Goal: Task Accomplishment & Management: Manage account settings

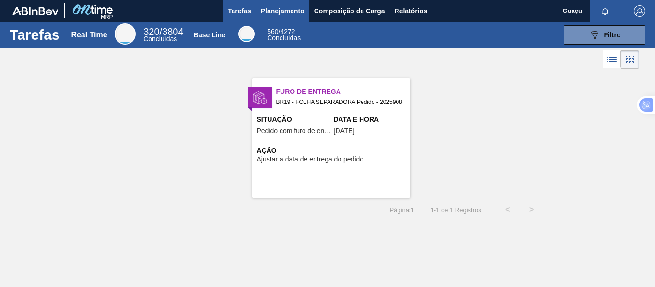
click at [289, 9] on span "Planejamento" at bounding box center [283, 11] width 44 height 12
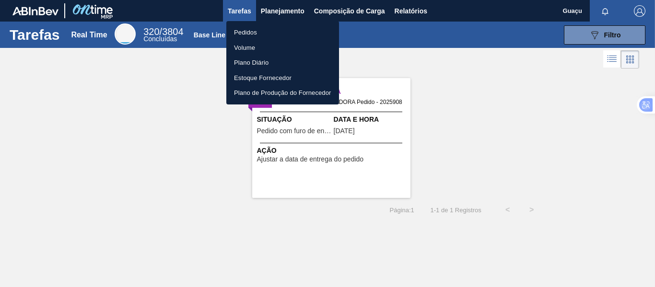
click at [252, 31] on li "Pedidos" at bounding box center [282, 32] width 113 height 15
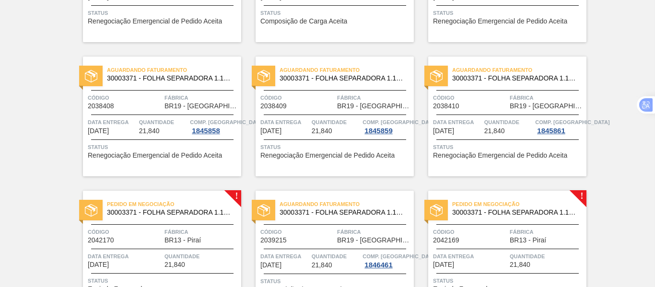
scroll to position [527, 0]
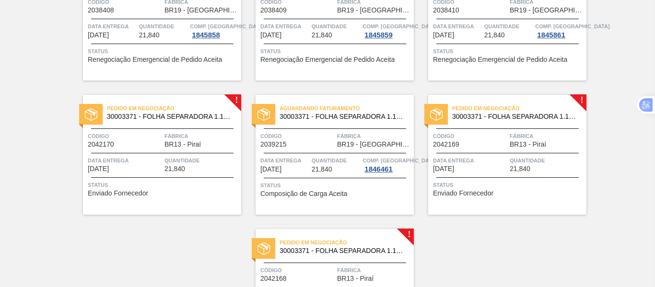
click at [152, 166] on div "Data entrega [DATE]" at bounding box center [125, 164] width 74 height 17
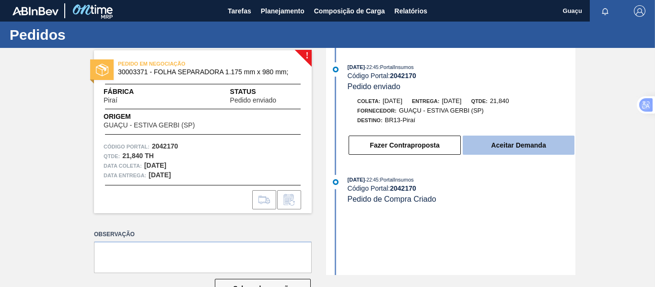
click at [501, 144] on button "Aceitar Demanda" at bounding box center [518, 145] width 112 height 19
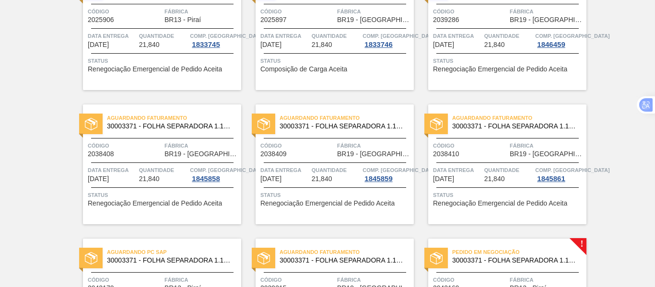
scroll to position [575, 0]
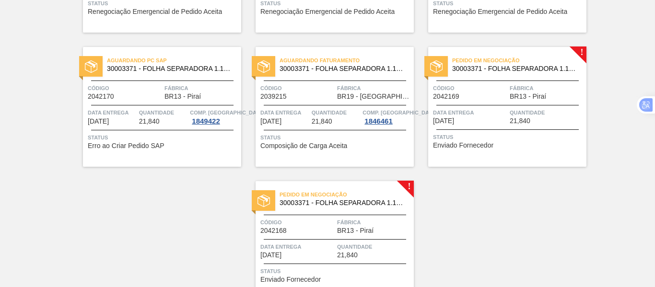
click at [477, 105] on div "Pedido em Negociação 30003371 - FOLHA SEPARADORA 1.175 mm x 980 mm; Código 2042…" at bounding box center [507, 107] width 158 height 120
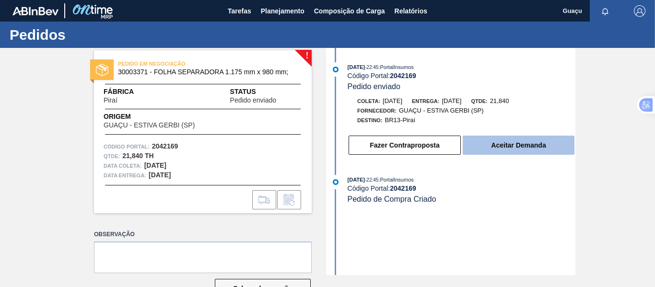
click at [514, 141] on button "Aceitar Demanda" at bounding box center [518, 145] width 112 height 19
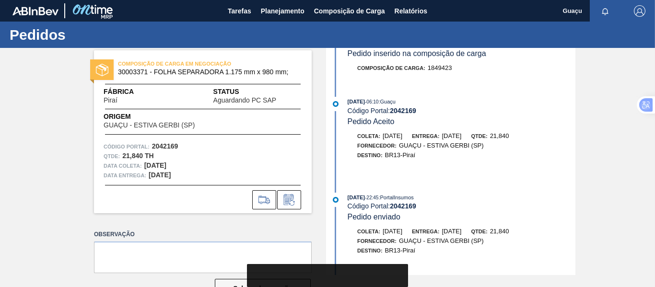
scroll to position [139, 0]
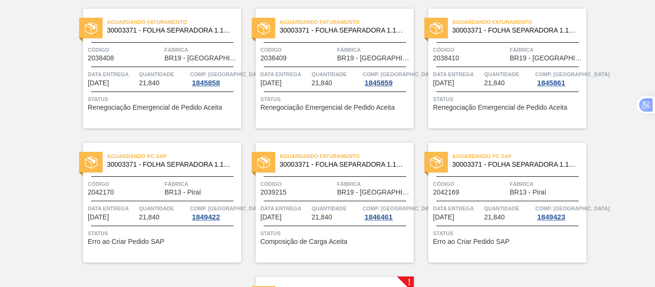
scroll to position [623, 0]
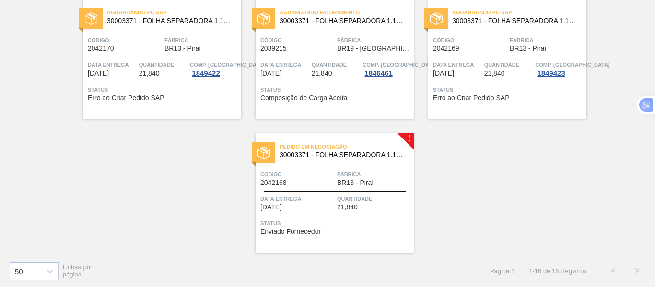
click at [346, 176] on span "Fábrica" at bounding box center [374, 175] width 74 height 10
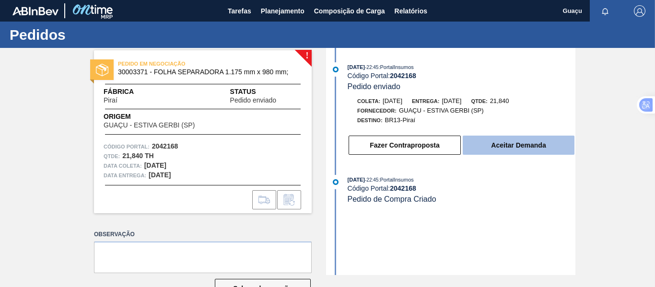
click at [517, 145] on button "Aceitar Demanda" at bounding box center [518, 145] width 112 height 19
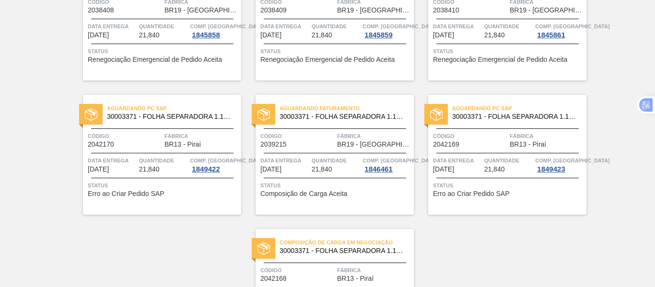
scroll to position [624, 0]
